Goal: Book appointment/travel/reservation

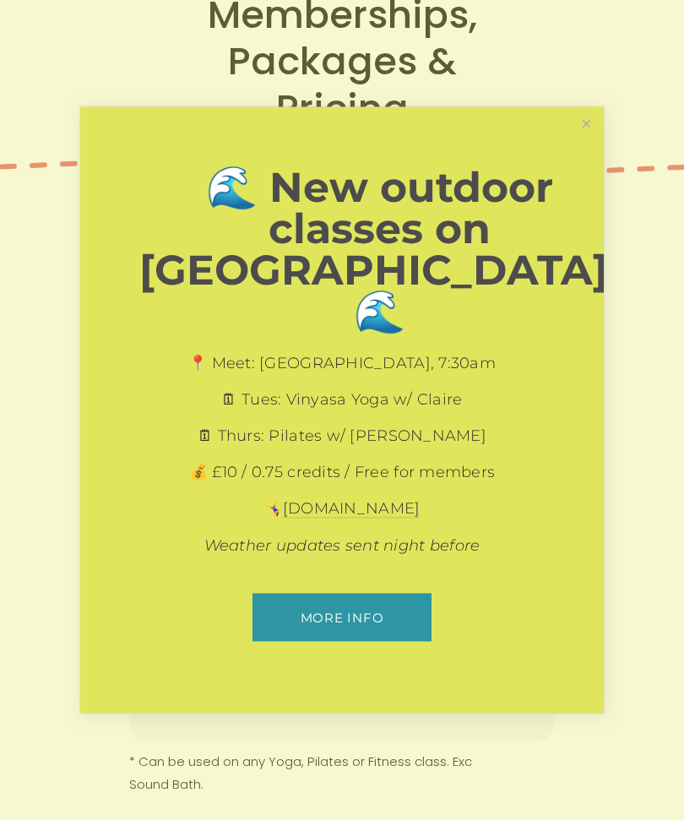
scroll to position [161, 0]
click at [580, 139] on link "Close" at bounding box center [587, 125] width 30 height 30
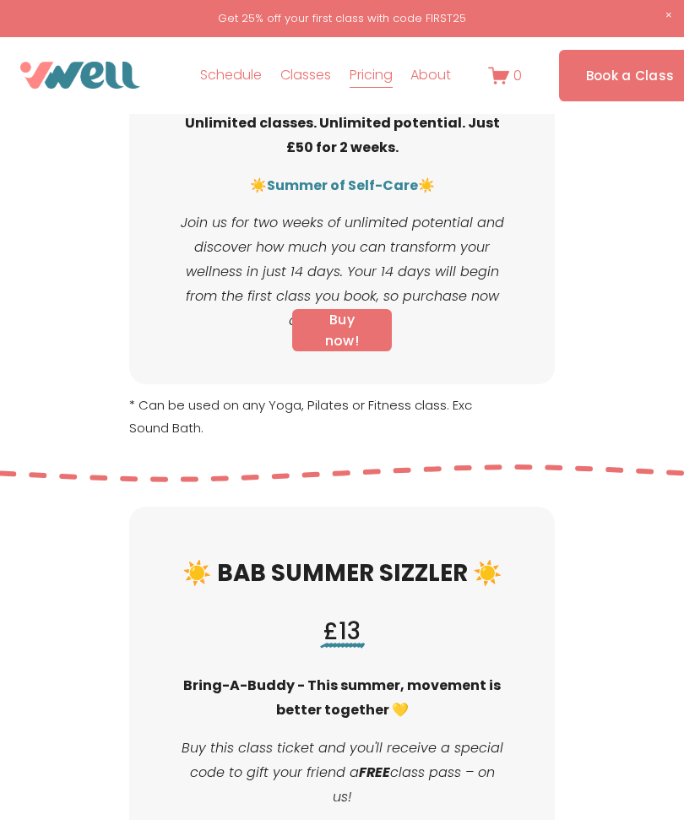
scroll to position [0, 0]
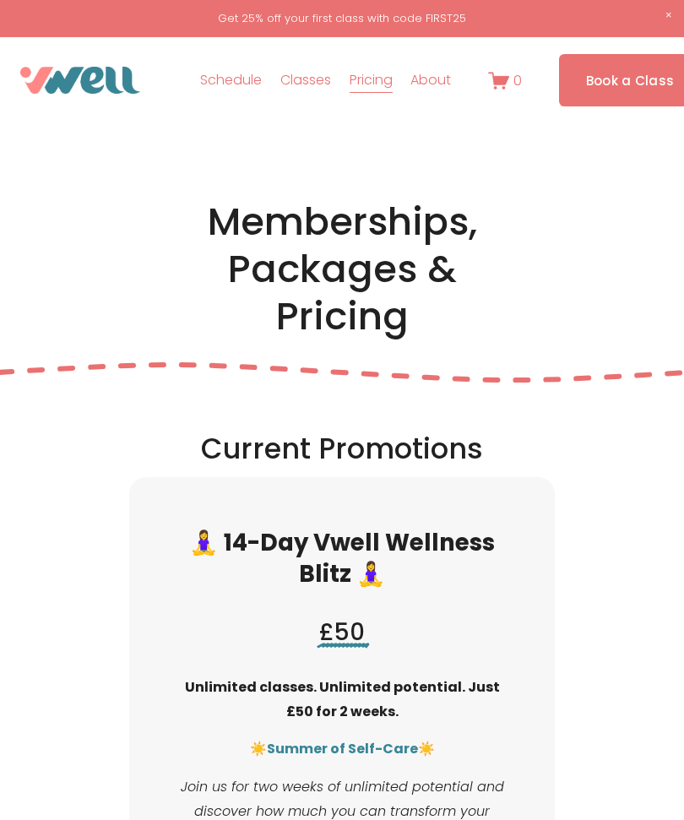
click at [0, 0] on div at bounding box center [0, 0] width 0 height 0
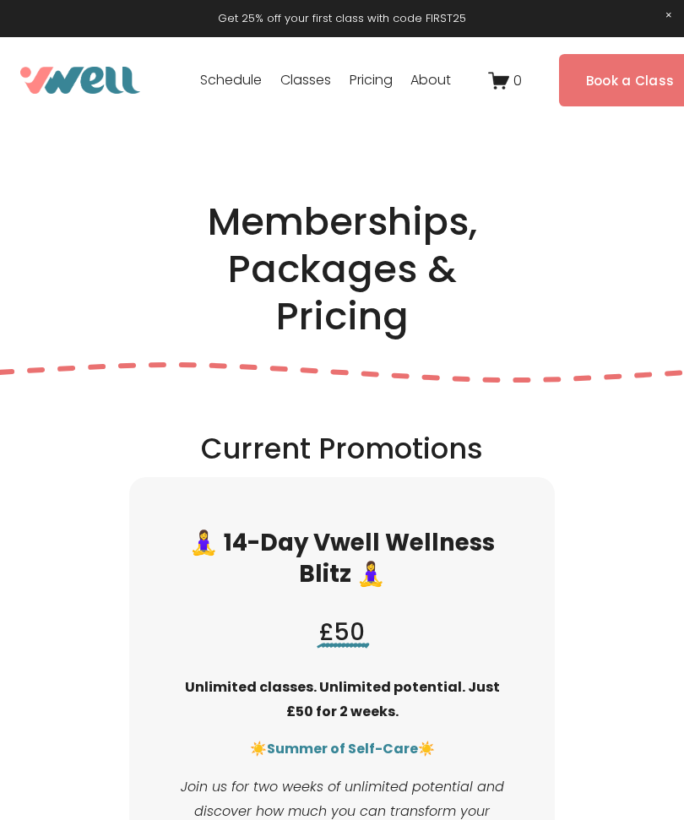
click at [392, 305] on link "Schedule" at bounding box center [342, 298] width 188 height 41
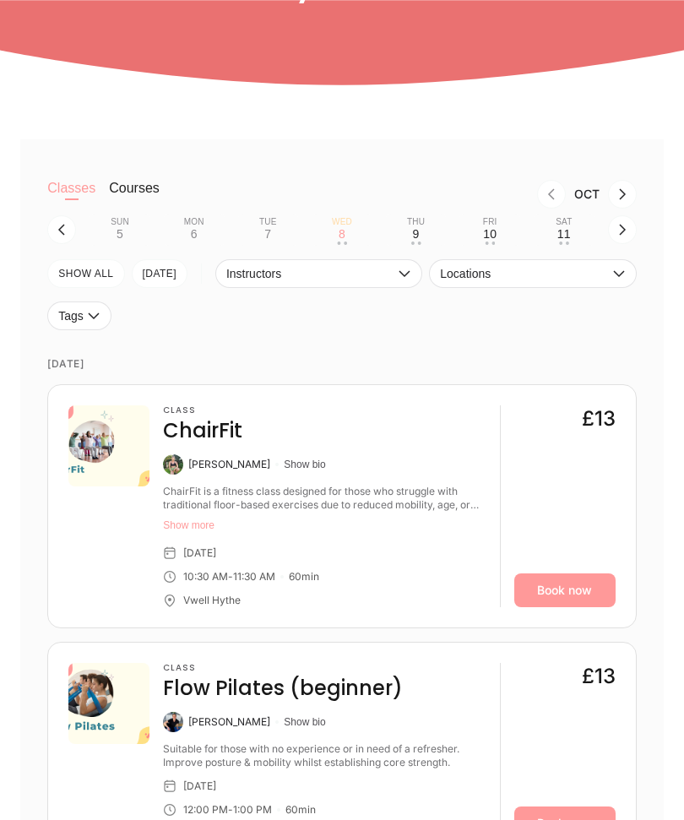
scroll to position [245, 0]
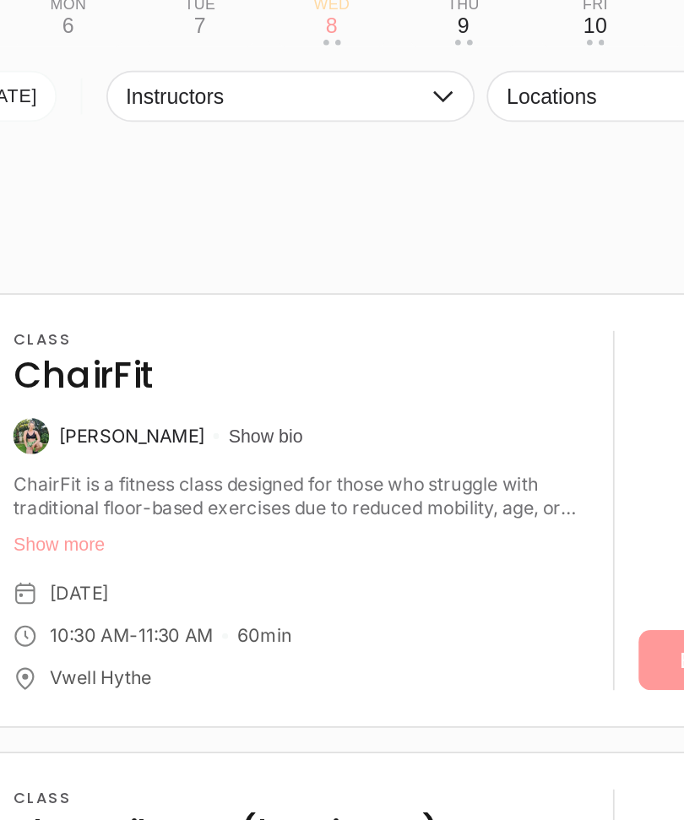
click at [163, 492] on button "Show more" at bounding box center [324, 499] width 323 height 14
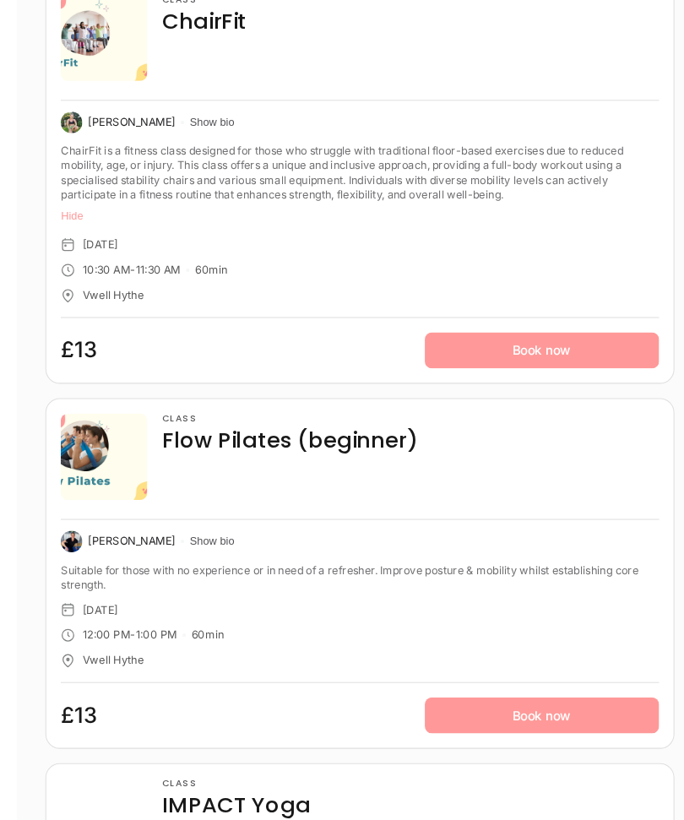
scroll to position [667, 0]
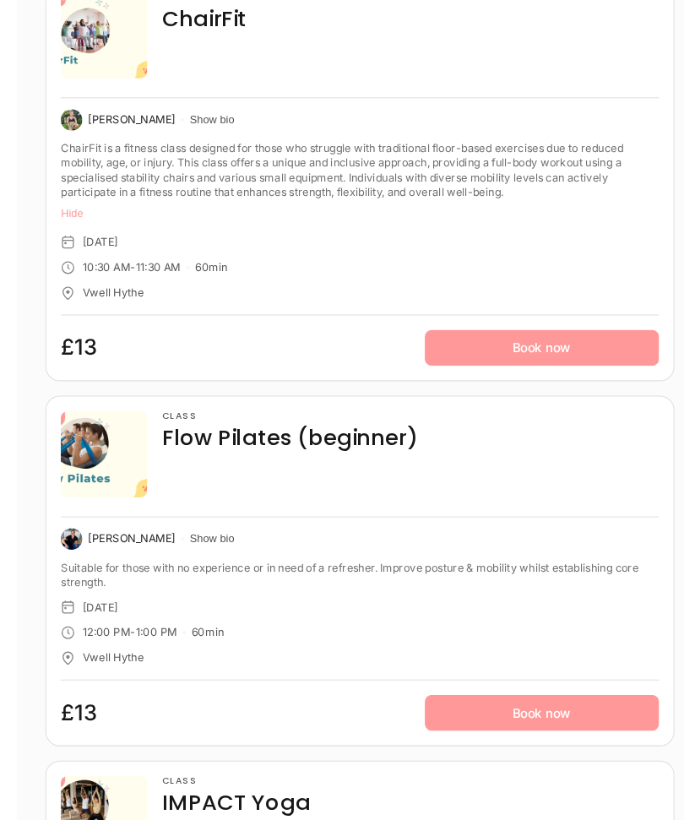
click at [521, 668] on link "Book now" at bounding box center [513, 668] width 220 height 34
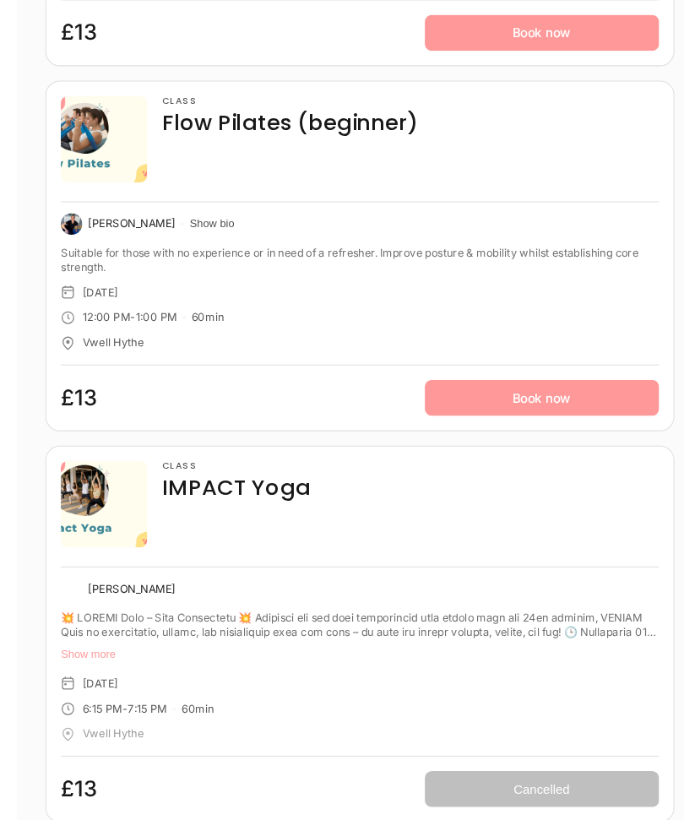
scroll to position [1035, 0]
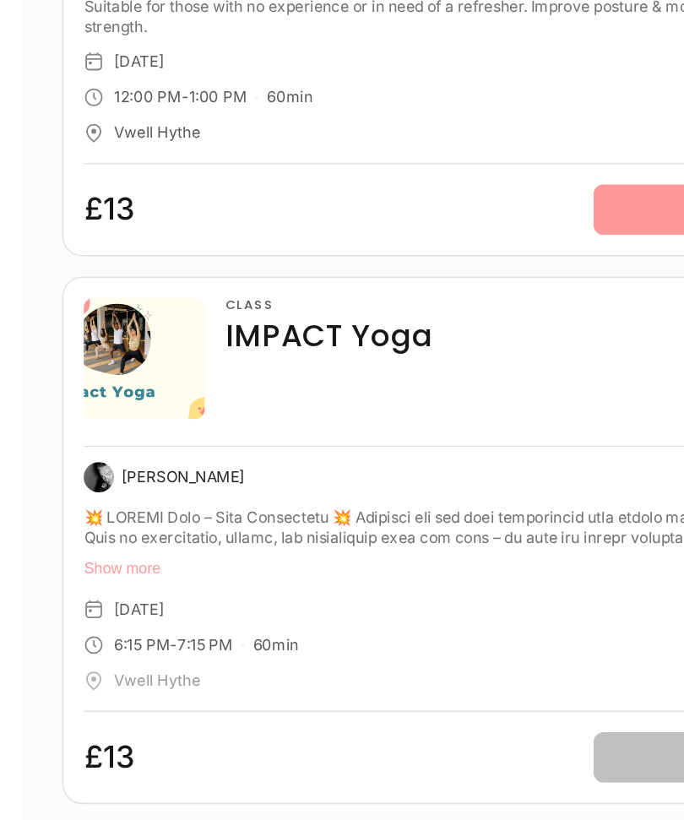
click at [68, 469] on img at bounding box center [72, 479] width 20 height 20
click at [112, 472] on div "[PERSON_NAME]" at bounding box center [128, 479] width 82 height 14
click at [115, 472] on div "[PERSON_NAME]" at bounding box center [128, 479] width 82 height 14
click at [91, 533] on button "Show more" at bounding box center [342, 540] width 560 height 14
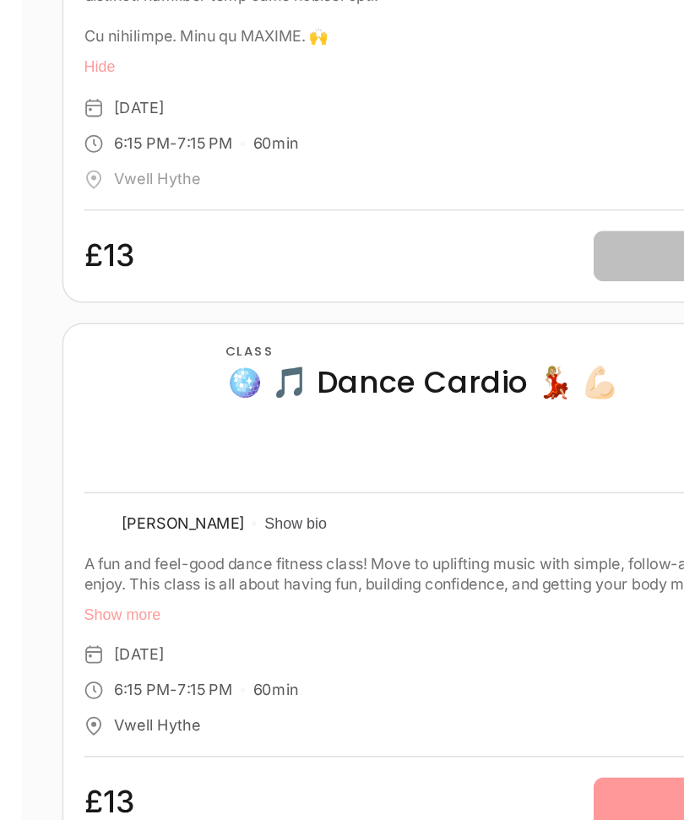
scroll to position [1539, 0]
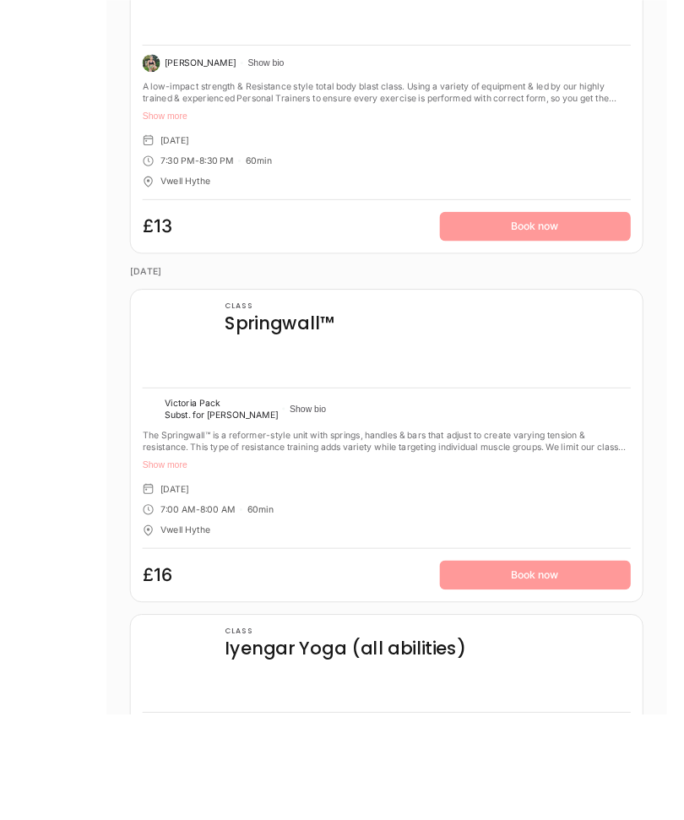
scroll to position [2416, 0]
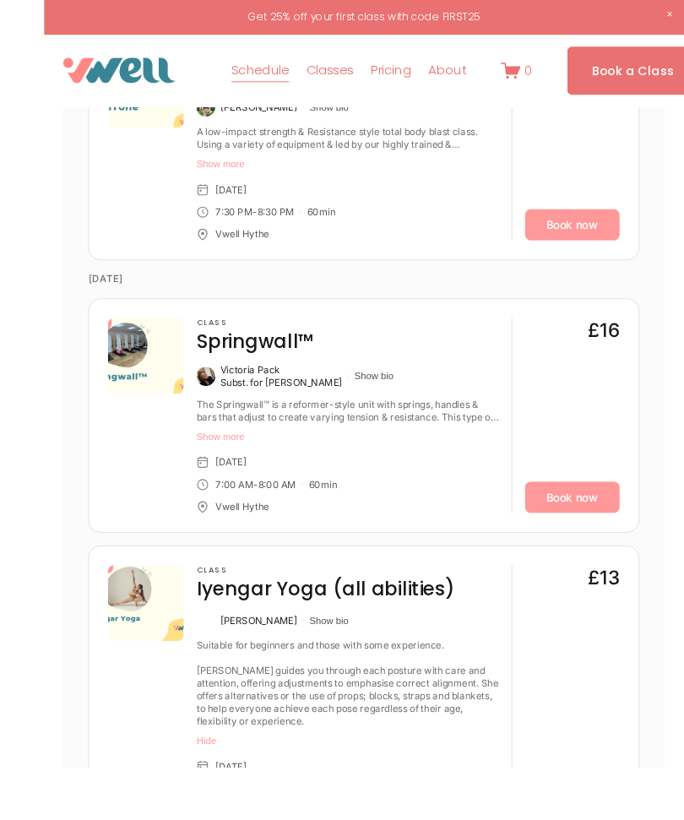
scroll to position [2073, 0]
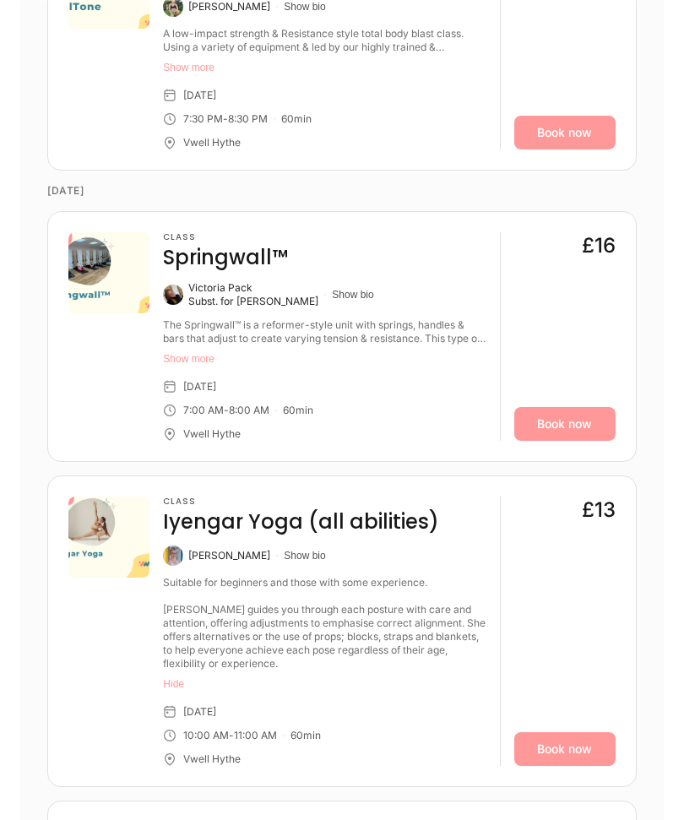
click at [573, 739] on link "Book now" at bounding box center [565, 750] width 101 height 34
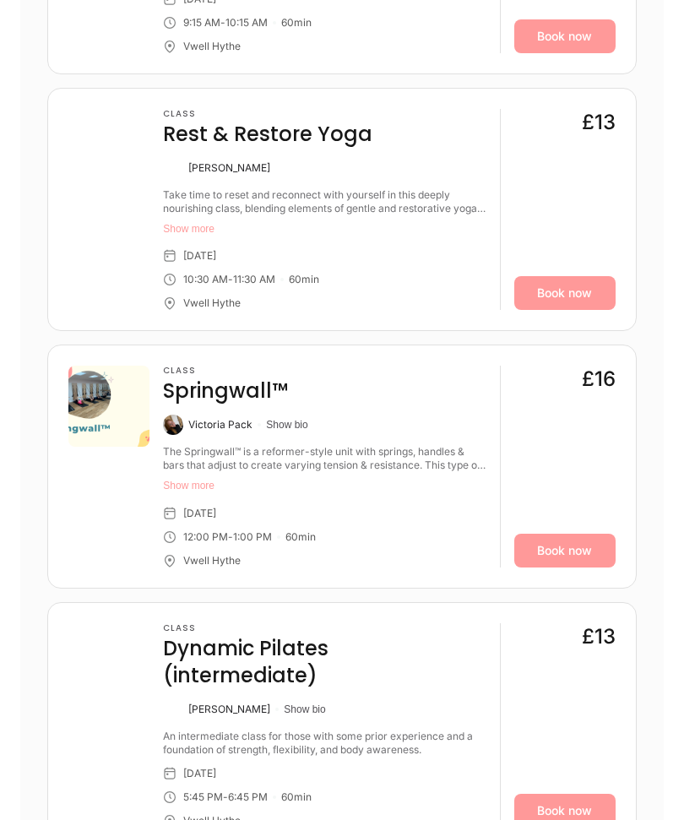
scroll to position [4341, 0]
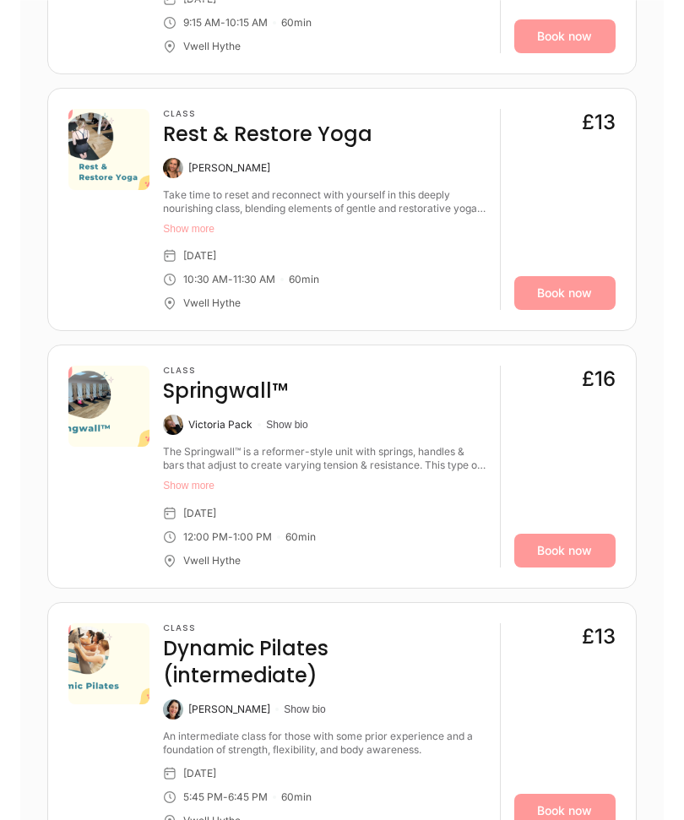
click at [568, 537] on link "Book now" at bounding box center [565, 551] width 101 height 34
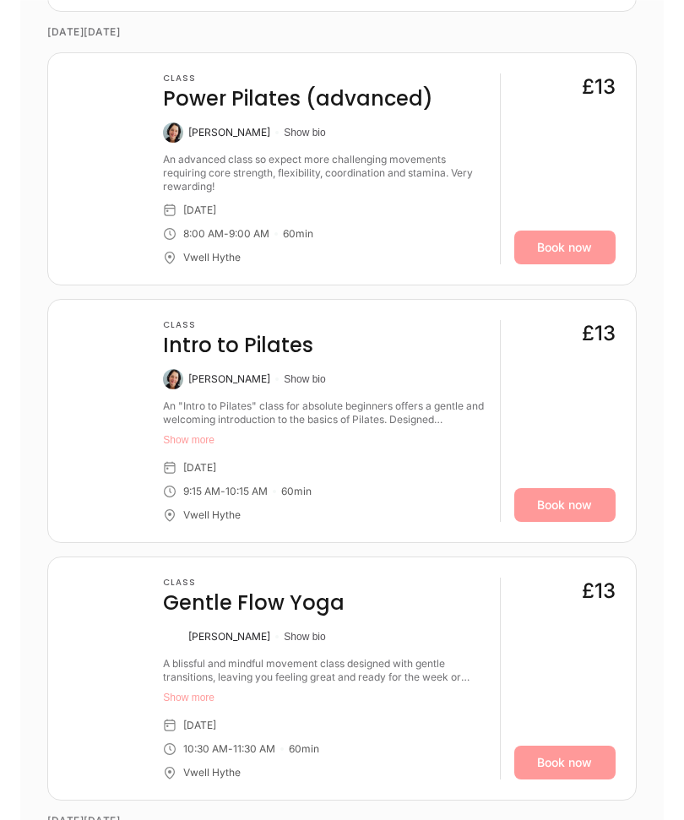
scroll to position [5201, 0]
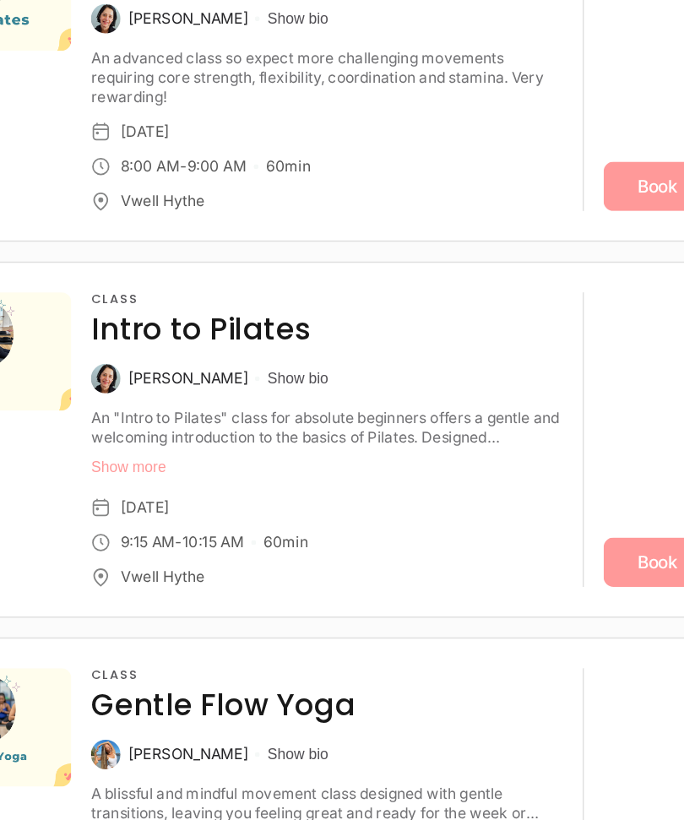
click at [163, 411] on button "Show more" at bounding box center [324, 418] width 323 height 14
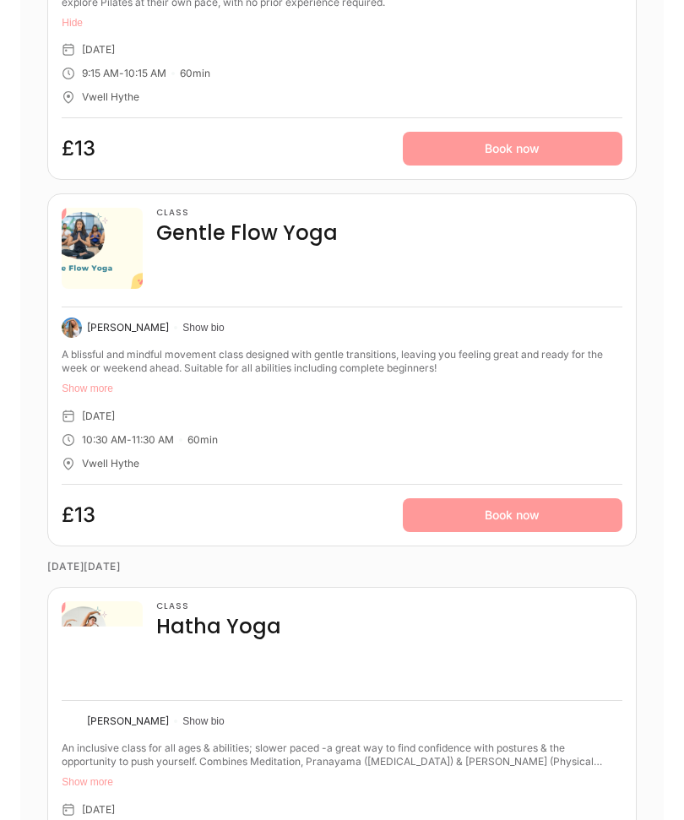
scroll to position [7421, 0]
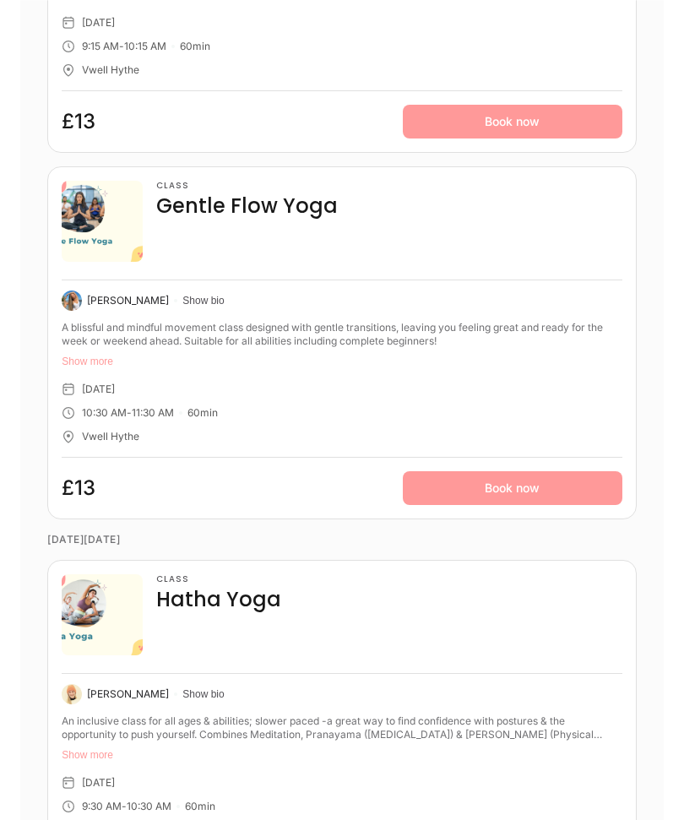
click at [520, 475] on link "Book now" at bounding box center [513, 488] width 220 height 34
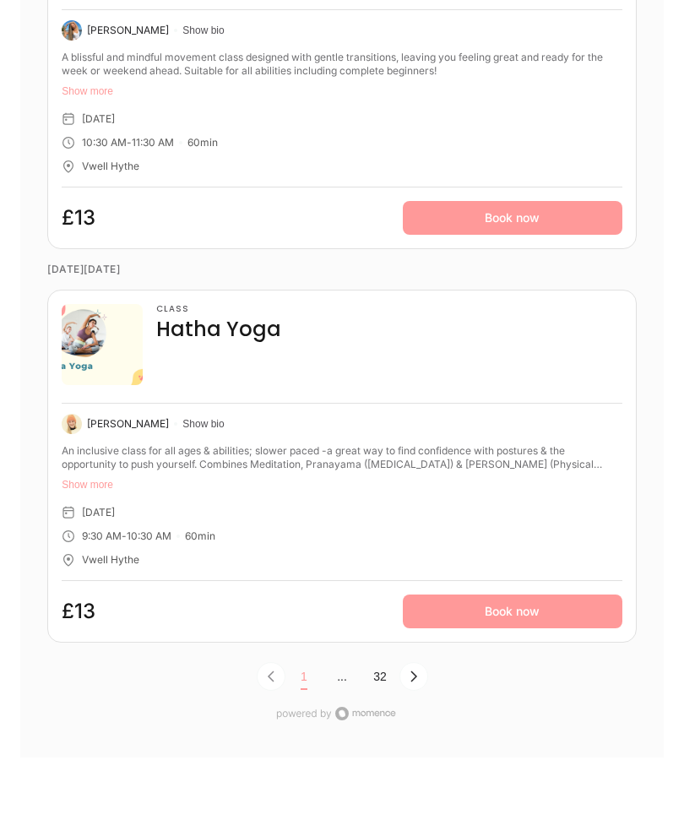
scroll to position [7691, 0]
click at [515, 595] on link "Book now" at bounding box center [513, 612] width 220 height 34
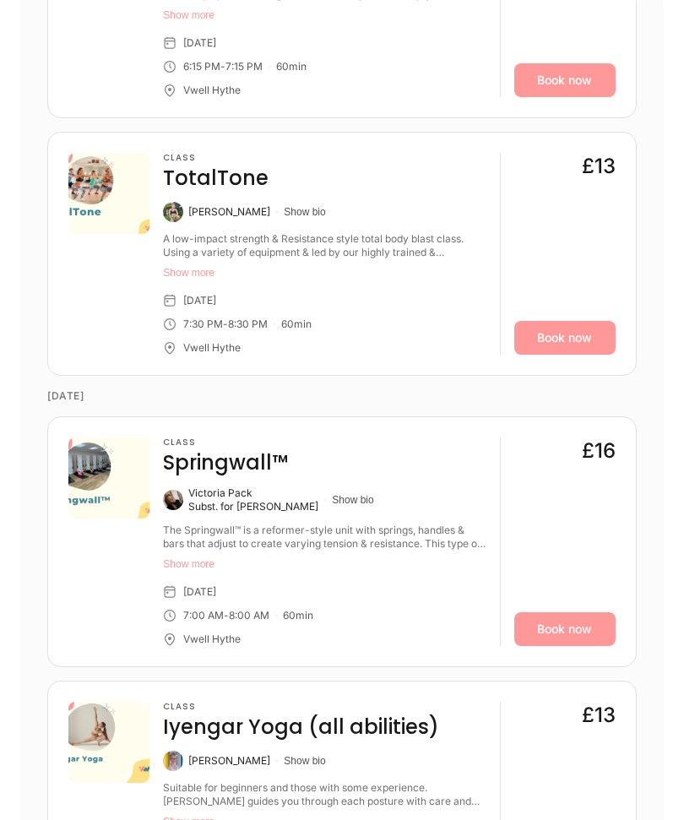
scroll to position [1476, 0]
